Goal: Information Seeking & Learning: Learn about a topic

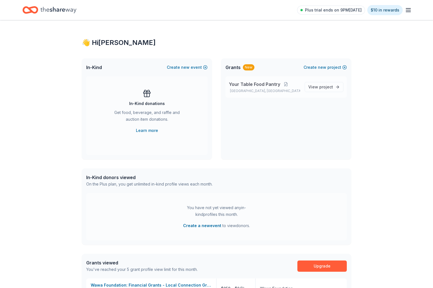
click at [270, 84] on span "Your Table Food Pantry" at bounding box center [254, 84] width 51 height 7
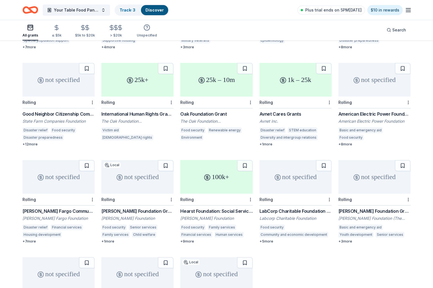
scroll to position [130, 0]
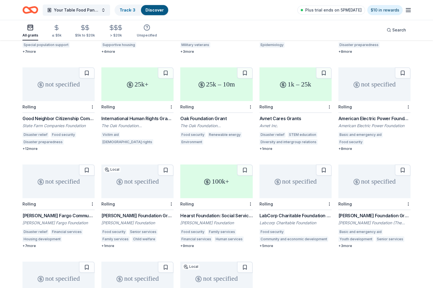
click at [372, 85] on div "not specified" at bounding box center [375, 84] width 72 height 34
click at [409, 11] on icon "button" at bounding box center [408, 10] width 7 height 7
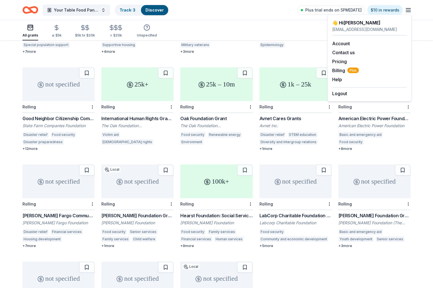
click at [29, 49] on div "+ 7 more" at bounding box center [58, 51] width 72 height 4
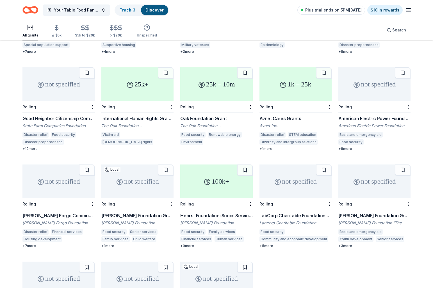
click at [154, 12] on link "Discover" at bounding box center [155, 10] width 18 height 5
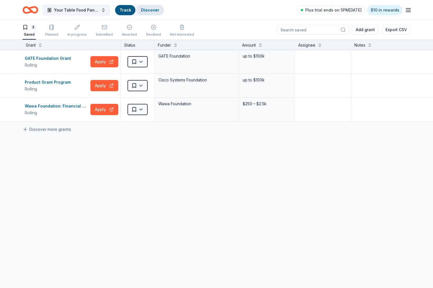
scroll to position [0, 0]
click at [31, 10] on icon "Home" at bounding box center [33, 10] width 9 height 6
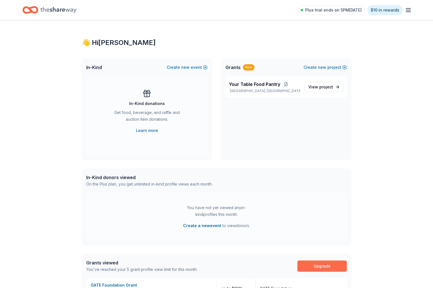
click at [320, 267] on link "Upgrade" at bounding box center [322, 266] width 49 height 11
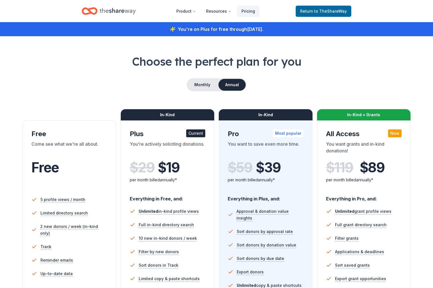
click at [94, 10] on icon "Home" at bounding box center [90, 10] width 16 height 13
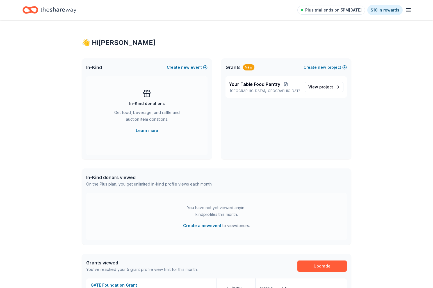
click at [410, 12] on line "button" at bounding box center [408, 12] width 4 height 0
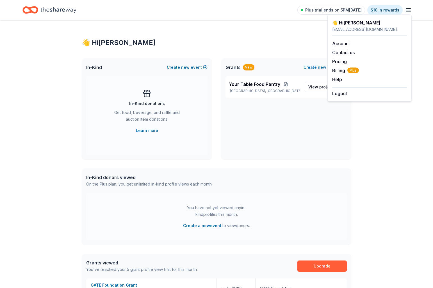
click at [279, 31] on div "👋 Hi Joel In-Kind Create new event In-Kind donations Get food, beverage, and ra…" at bounding box center [217, 211] width 288 height 383
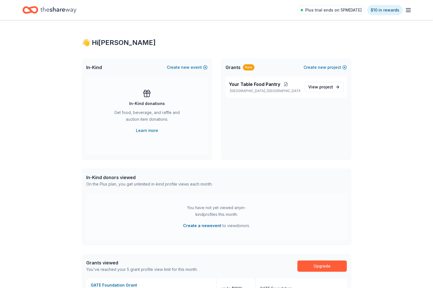
click at [53, 12] on icon "Home" at bounding box center [58, 10] width 36 height 6
click at [149, 131] on link "Learn more" at bounding box center [147, 130] width 22 height 7
click at [186, 67] on span "new" at bounding box center [185, 67] width 8 height 7
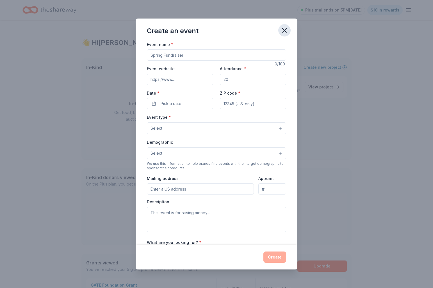
click at [284, 31] on icon "button" at bounding box center [285, 30] width 4 height 4
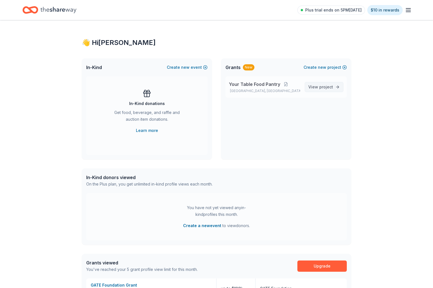
click at [319, 88] on span "View project" at bounding box center [321, 87] width 25 height 7
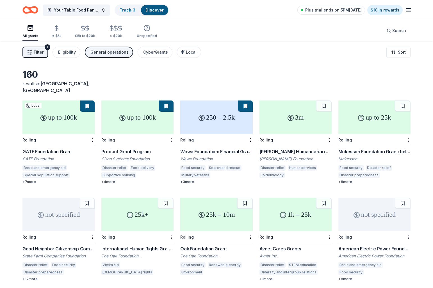
click at [40, 52] on span "Filter" at bounding box center [39, 52] width 10 height 7
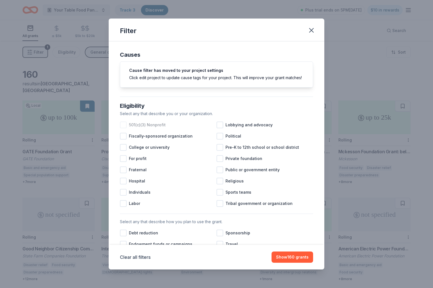
click at [123, 125] on div at bounding box center [123, 125] width 7 height 7
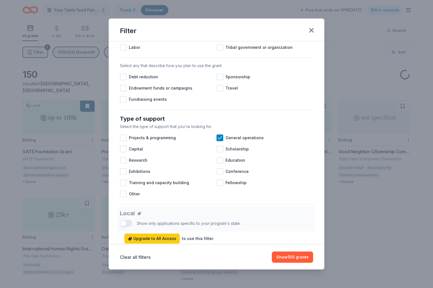
scroll to position [157, 0]
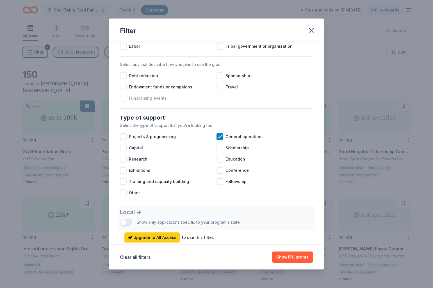
click at [123, 99] on div at bounding box center [123, 98] width 7 height 7
click at [220, 75] on div at bounding box center [220, 76] width 7 height 7
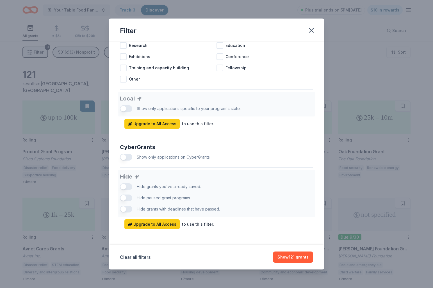
scroll to position [273, 0]
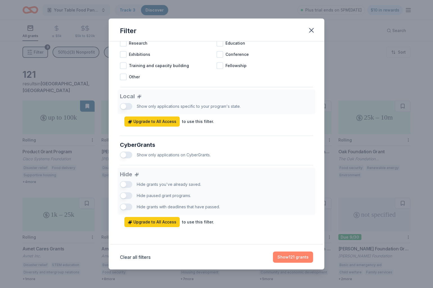
click at [289, 259] on button "Show 121 grants" at bounding box center [293, 257] width 40 height 11
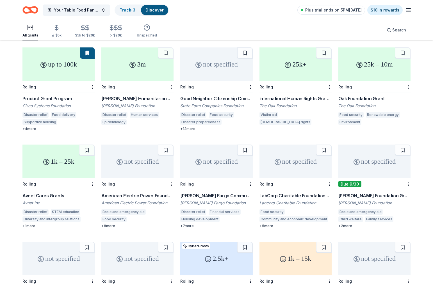
scroll to position [58, 0]
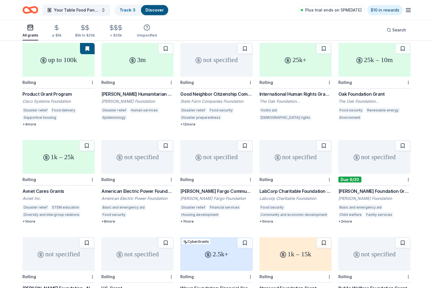
click at [363, 160] on div "not specified" at bounding box center [375, 157] width 72 height 34
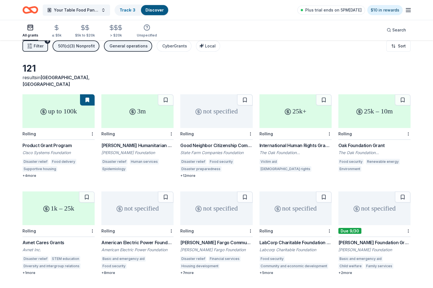
scroll to position [0, 0]
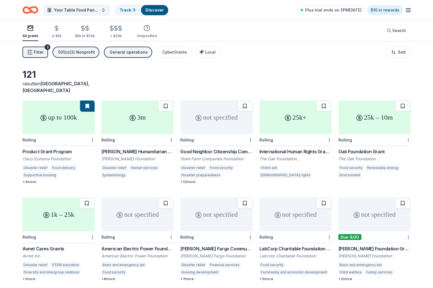
click at [31, 31] on icon "button" at bounding box center [30, 28] width 7 height 7
click at [409, 10] on icon "button" at bounding box center [408, 10] width 7 height 7
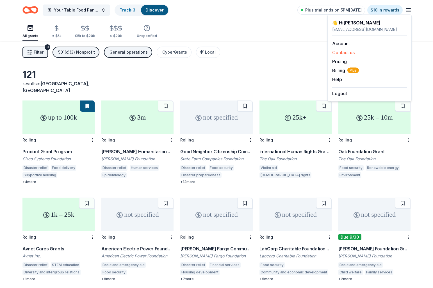
click at [349, 53] on button "Contact us" at bounding box center [344, 52] width 22 height 7
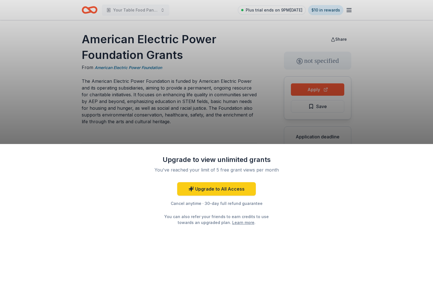
click at [258, 120] on div "Upgrade to view unlimited grants You've reached your limit of 5 free grant view…" at bounding box center [216, 144] width 433 height 288
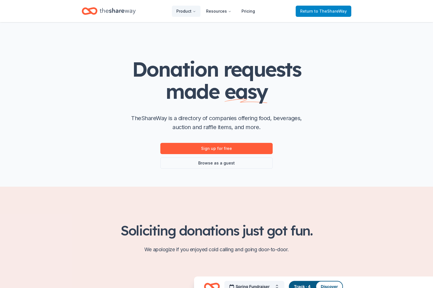
click at [320, 12] on span "to TheShareWay" at bounding box center [331, 11] width 33 height 5
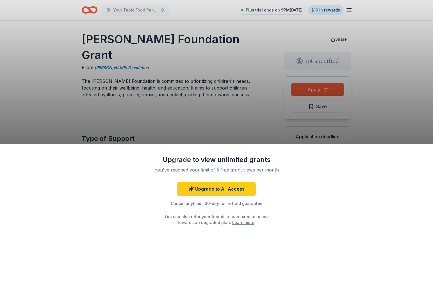
click at [324, 90] on div "Upgrade to view unlimited grants You've reached your limit of 5 free grant view…" at bounding box center [216, 144] width 433 height 288
click at [263, 120] on div "Upgrade to view unlimited grants You've reached your limit of 5 free grant view…" at bounding box center [216, 144] width 433 height 288
click at [195, 129] on div "Upgrade to view unlimited grants You've reached your limit of 5 free grant view…" at bounding box center [216, 144] width 433 height 288
